Goal: Find contact information: Find contact information

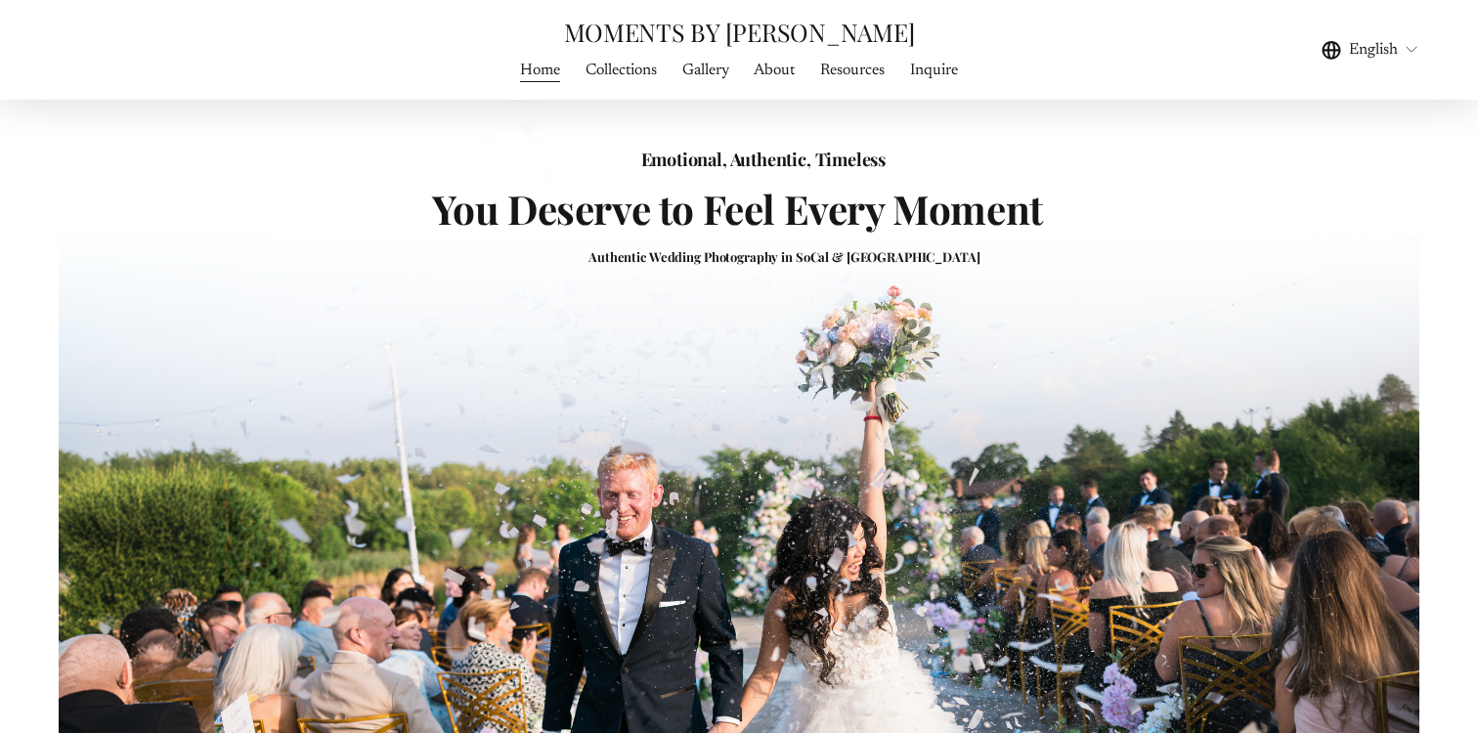
click at [613, 72] on link "Collections" at bounding box center [620, 70] width 71 height 26
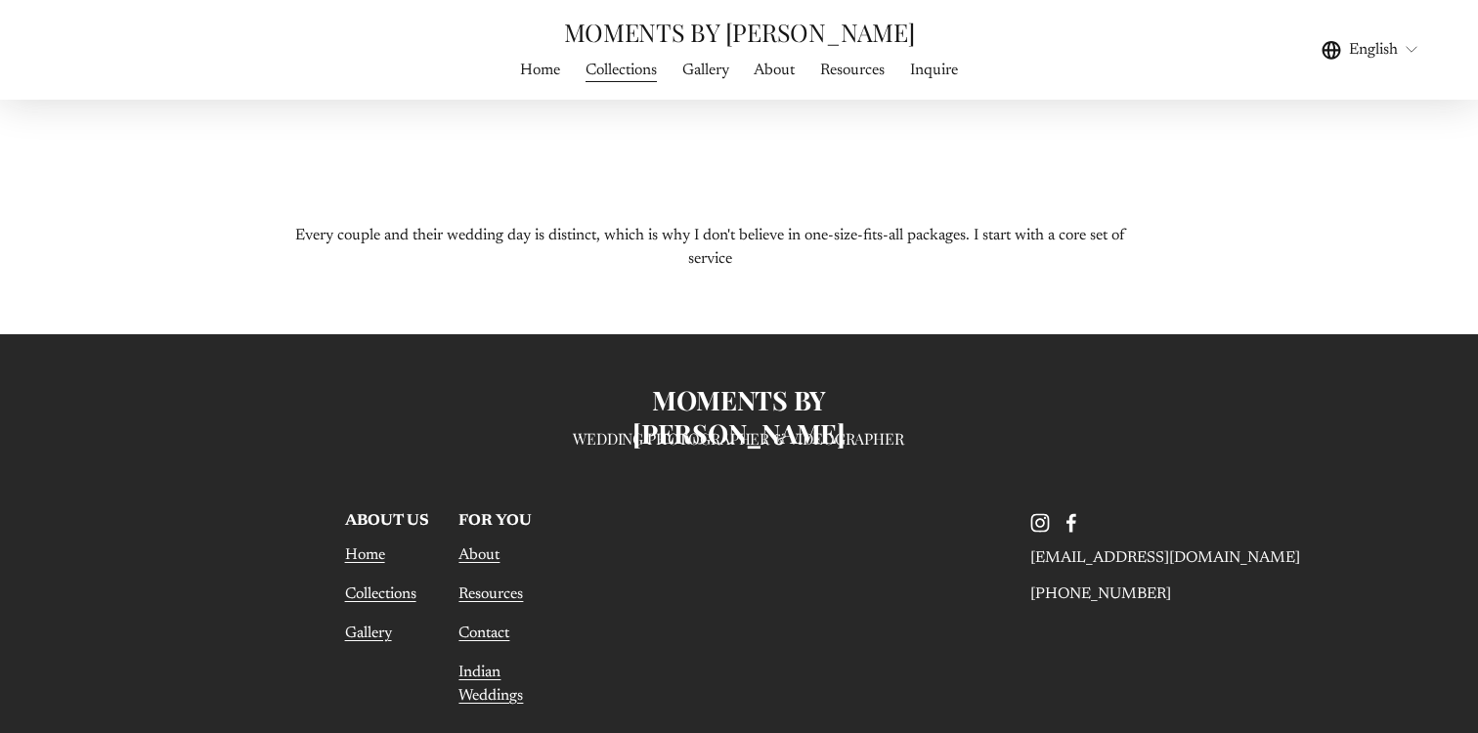
scroll to position [9135, 0]
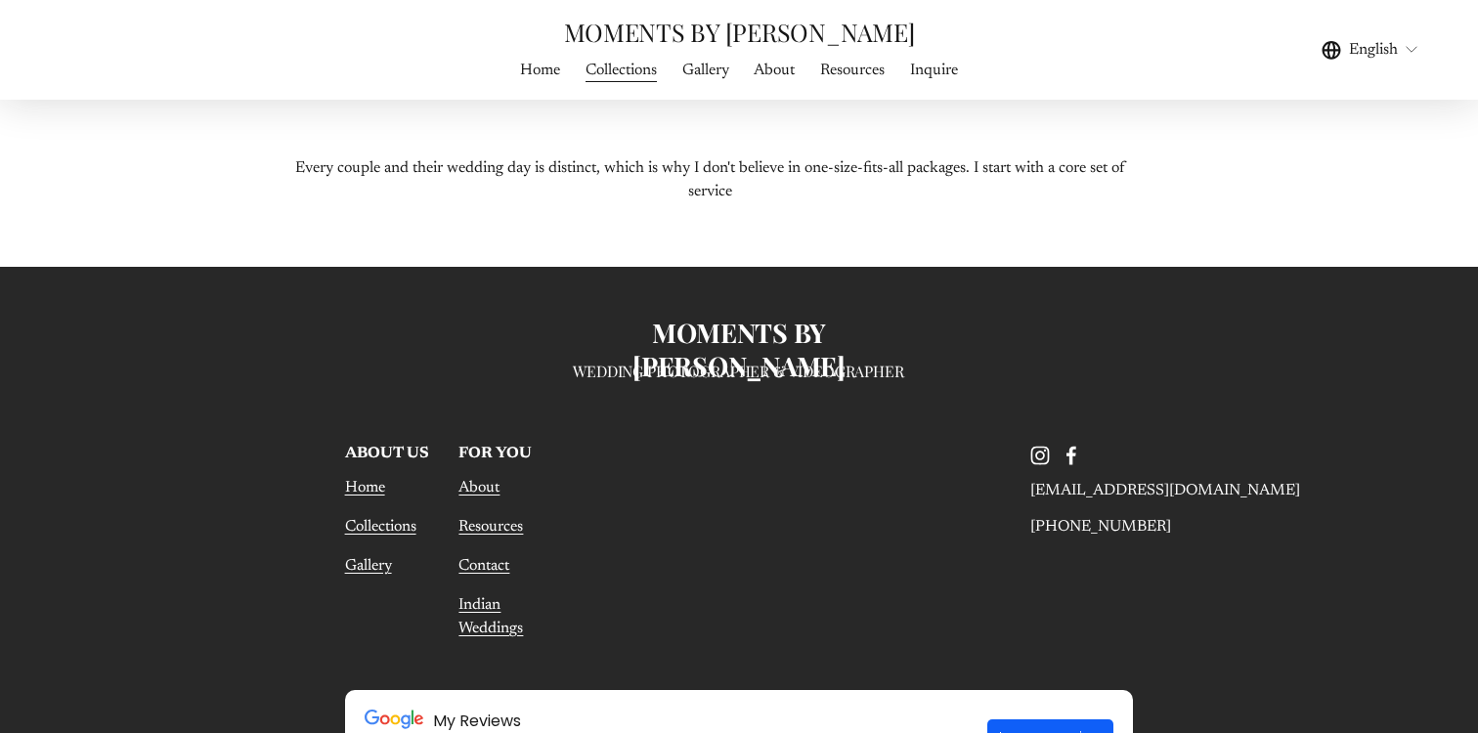
click at [1073, 446] on use "Facebook" at bounding box center [1071, 455] width 10 height 19
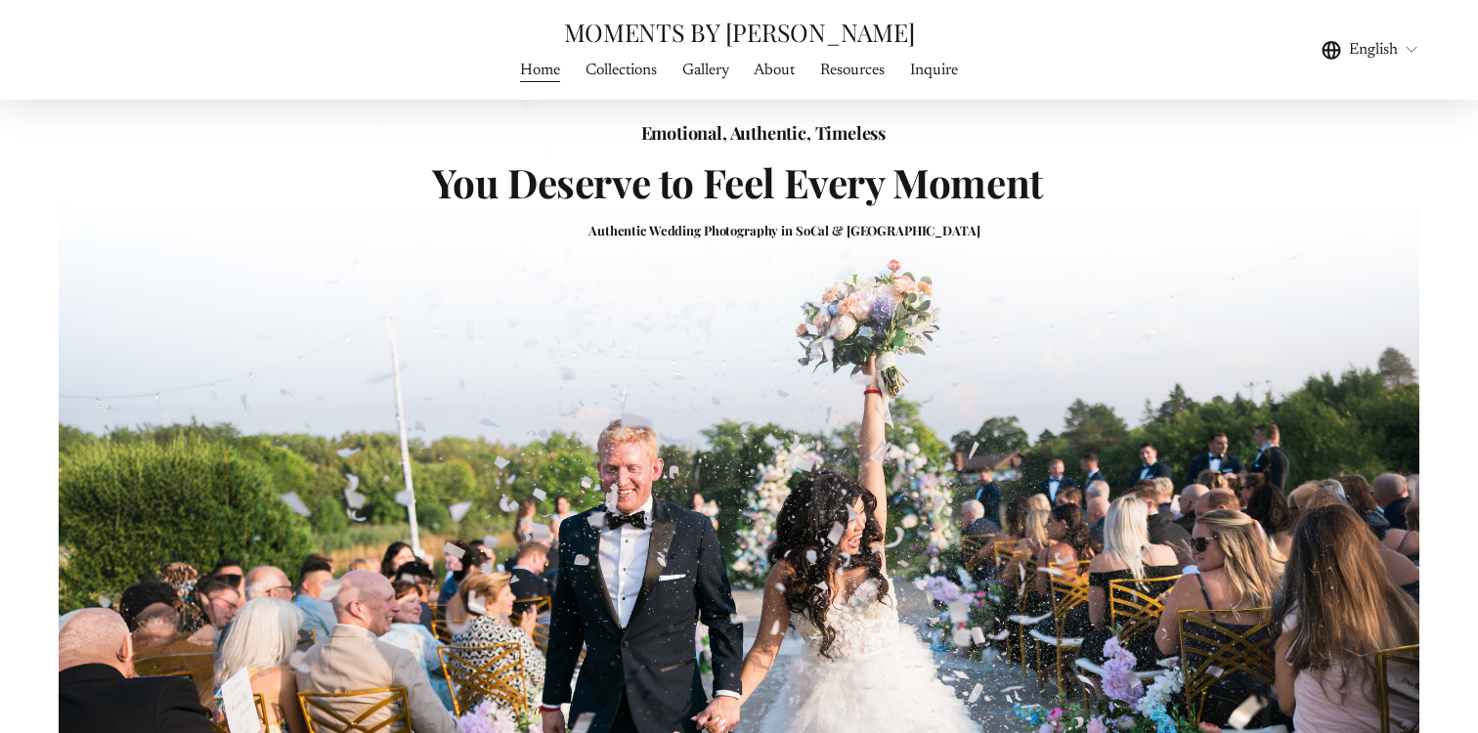
scroll to position [35, 0]
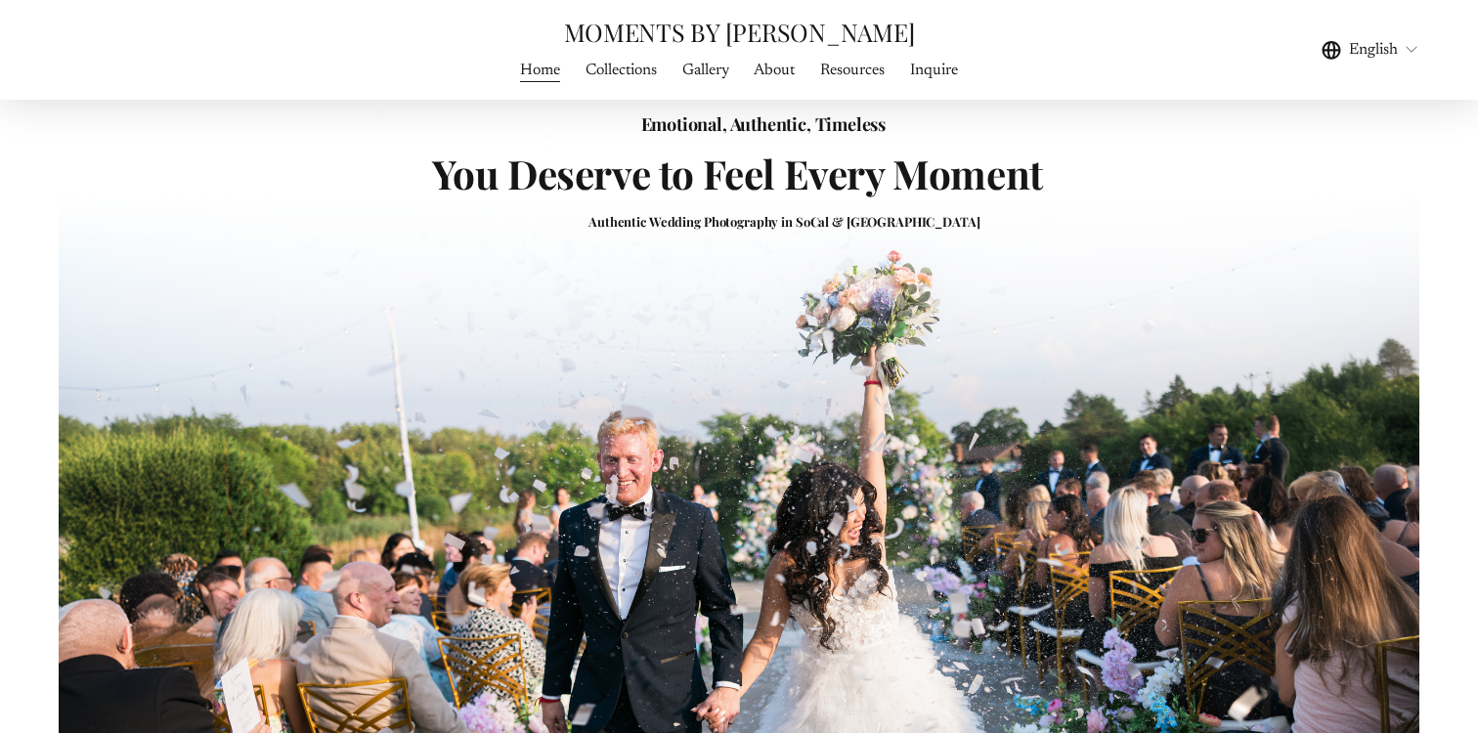
click at [930, 78] on link "Inquire" at bounding box center [934, 70] width 48 height 26
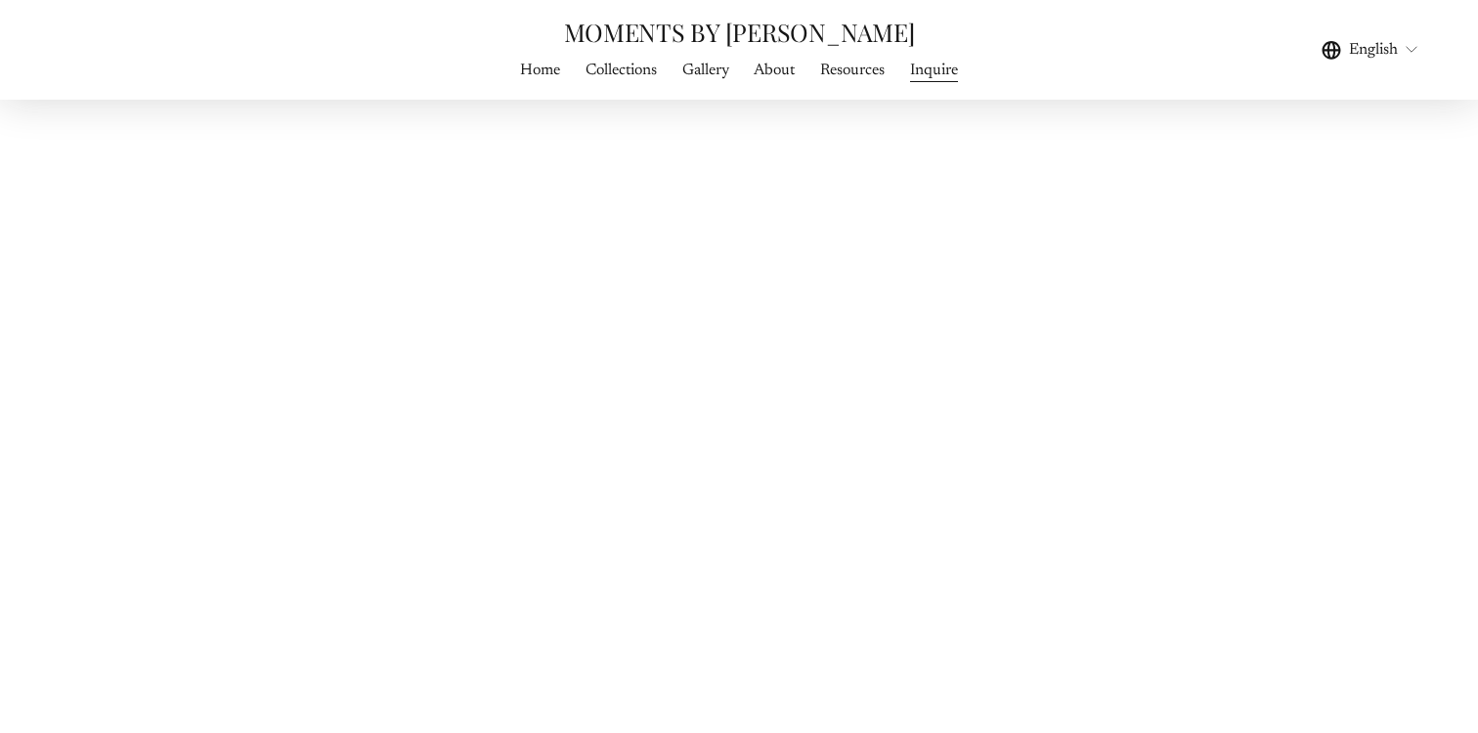
scroll to position [1097, 0]
click at [342, 451] on div "CONNECT WITH ME IF MY WORK RESONATES WITH YOU, GET IN TOUCH VIA THE CONTACT FOR…" at bounding box center [739, 19] width 1478 height 1974
click at [344, 499] on div "CONNECT WITH ME IF MY WORK RESONATES WITH YOU, GET IN TOUCH VIA THE CONTACT FOR…" at bounding box center [739, 19] width 1478 height 1974
